Goal: Navigation & Orientation: Understand site structure

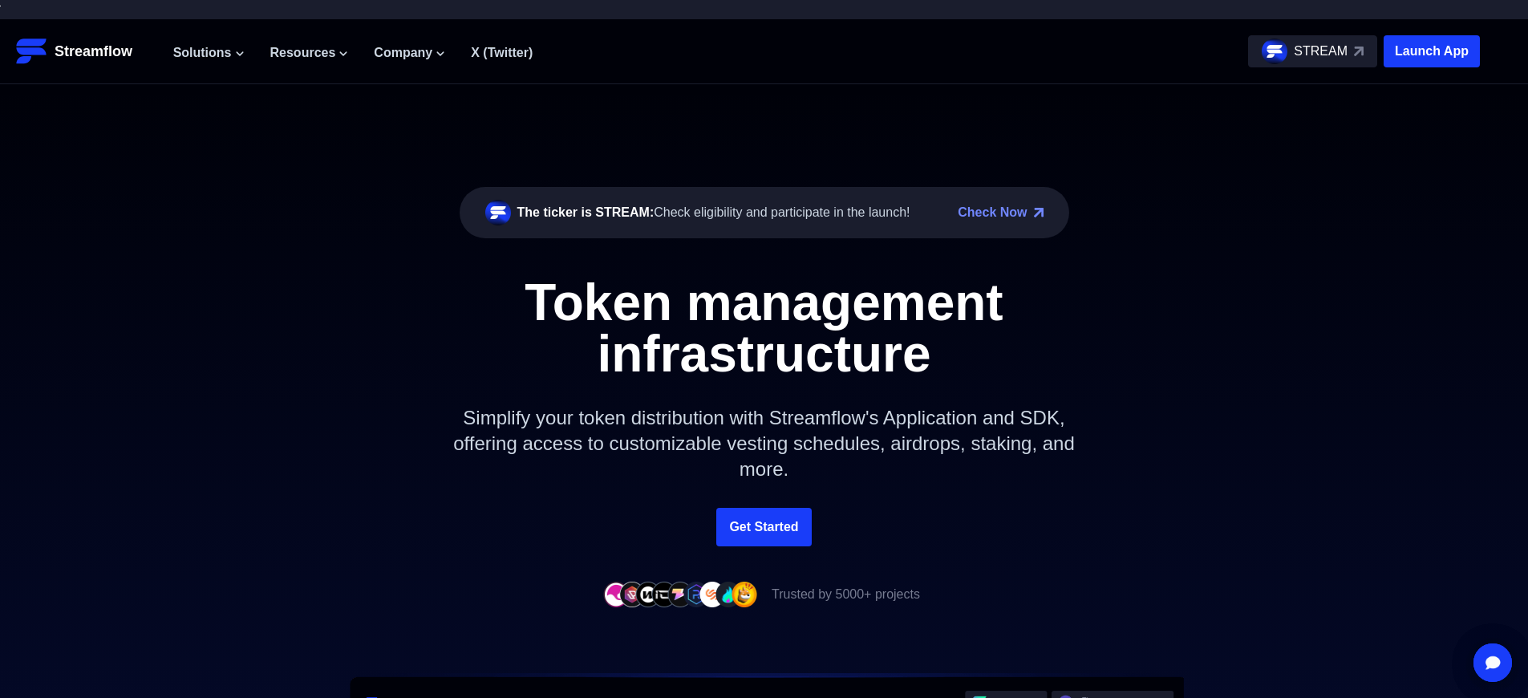
click at [1431, 51] on p "Launch App" at bounding box center [1431, 51] width 96 height 32
